Goal: Navigation & Orientation: Find specific page/section

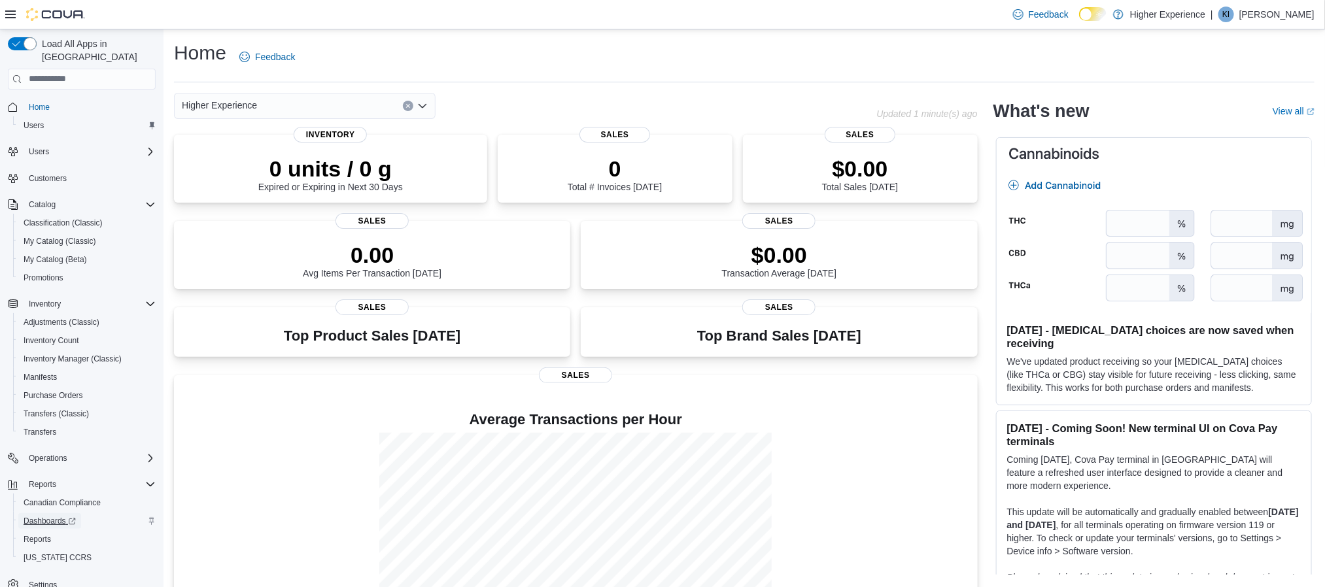
click at [63, 516] on span "Dashboards" at bounding box center [50, 521] width 52 height 10
